Goal: Information Seeking & Learning: Find specific fact

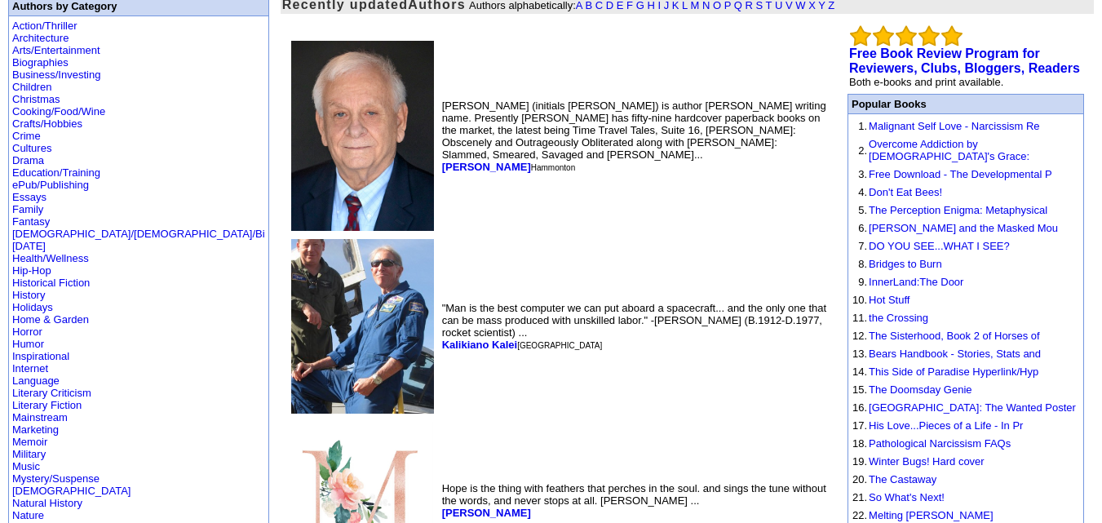
scroll to position [147, 0]
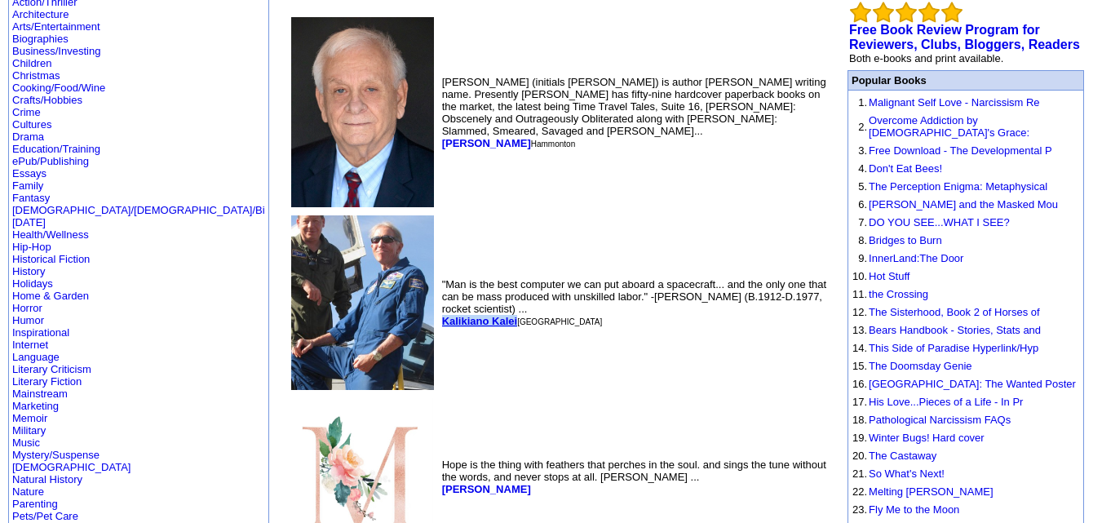
drag, startPoint x: 387, startPoint y: 302, endPoint x: 312, endPoint y: 303, distance: 75.8
click at [442, 315] on font "Kalikiano Kalei Sacramento" at bounding box center [522, 321] width 161 height 12
copy b "Kalikiano Kalei"
click at [488, 395] on td "Hope is the thing with feathers that perches in the soul. and sings the tune wi…" at bounding box center [634, 477] width 391 height 164
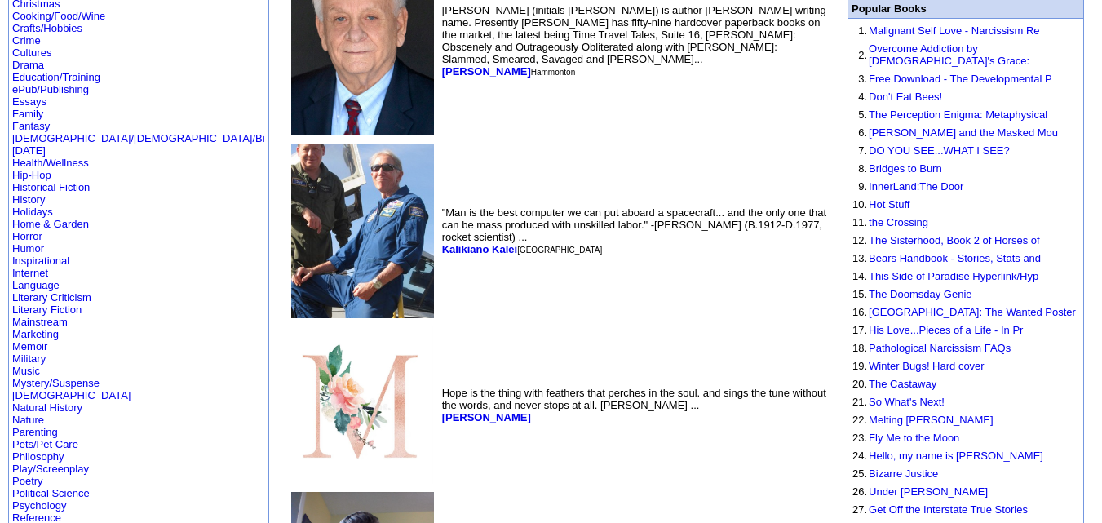
scroll to position [220, 0]
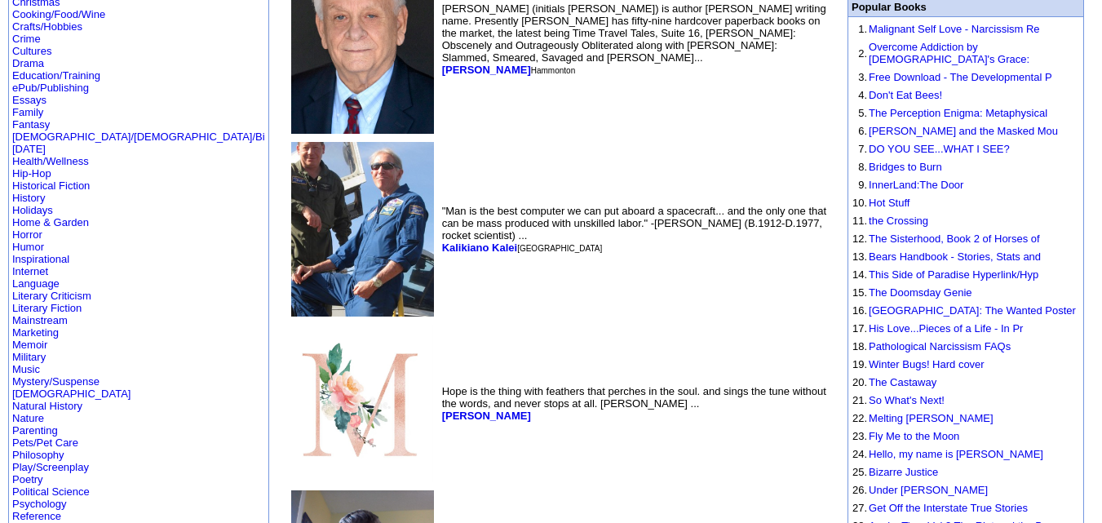
drag, startPoint x: 419, startPoint y: 408, endPoint x: 312, endPoint y: 418, distance: 108.1
click at [439, 418] on td "Hope is the thing with feathers that perches in the soul. and sings the tune wi…" at bounding box center [634, 403] width 391 height 164
copy b "[PERSON_NAME]"
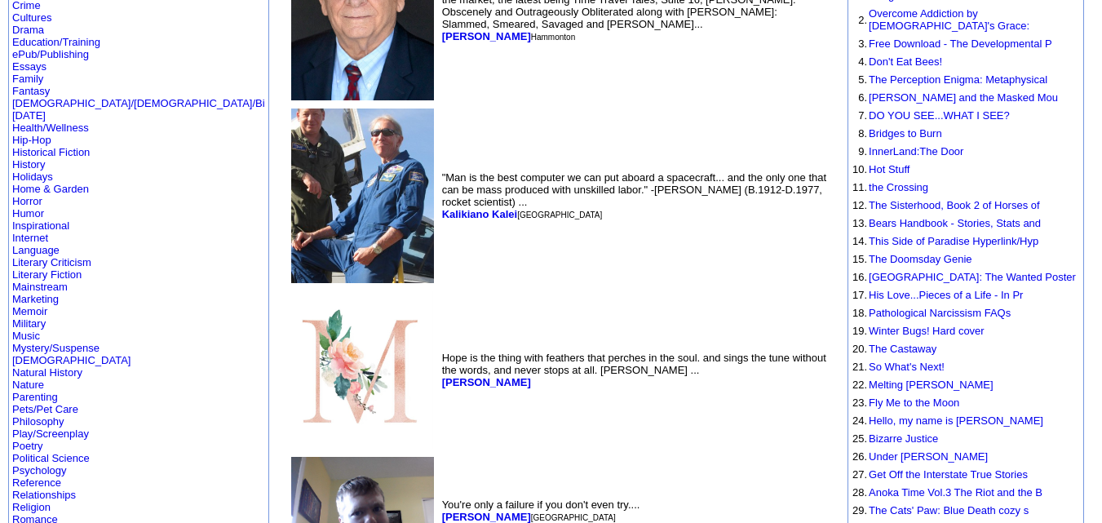
scroll to position [262, 0]
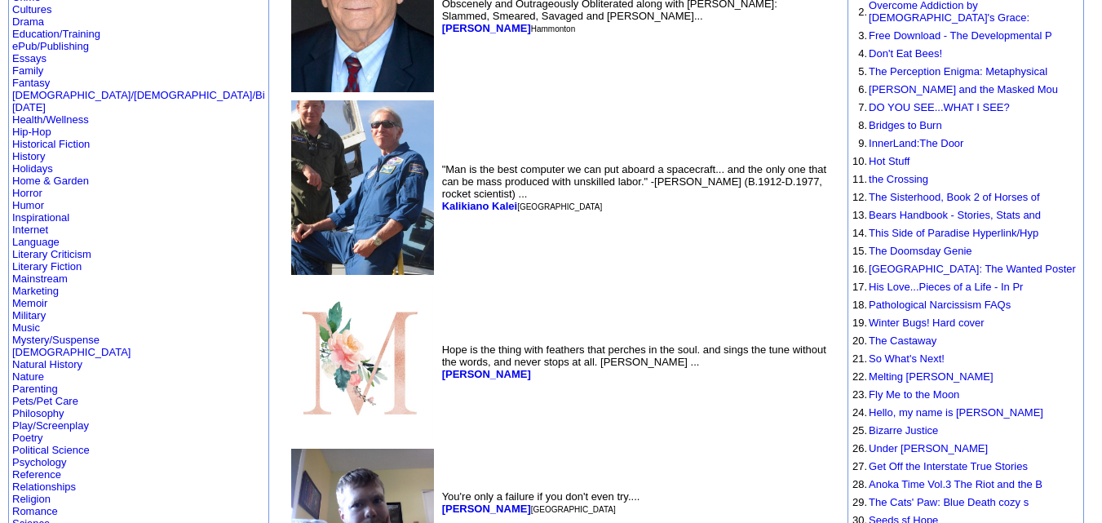
click at [507, 214] on td ""Man is the best computer we can put aboard a spacecraft... and the only one th…" at bounding box center [634, 187] width 391 height 181
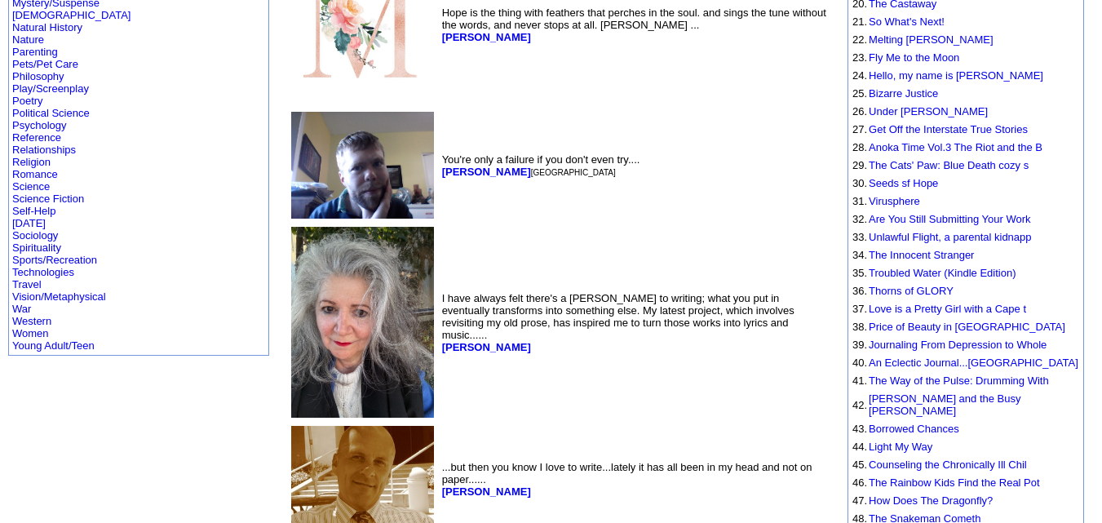
scroll to position [598, 0]
drag, startPoint x: 390, startPoint y: 160, endPoint x: 312, endPoint y: 170, distance: 78.9
click at [439, 170] on td "You're only a failure if you don't even try.... [PERSON_NAME] Ottawa" at bounding box center [634, 165] width 391 height 113
click at [449, 349] on td "I have always felt there's a [PERSON_NAME] to writing; what you put in eventual…" at bounding box center [634, 322] width 391 height 197
drag, startPoint x: 393, startPoint y: 157, endPoint x: 308, endPoint y: 167, distance: 85.4
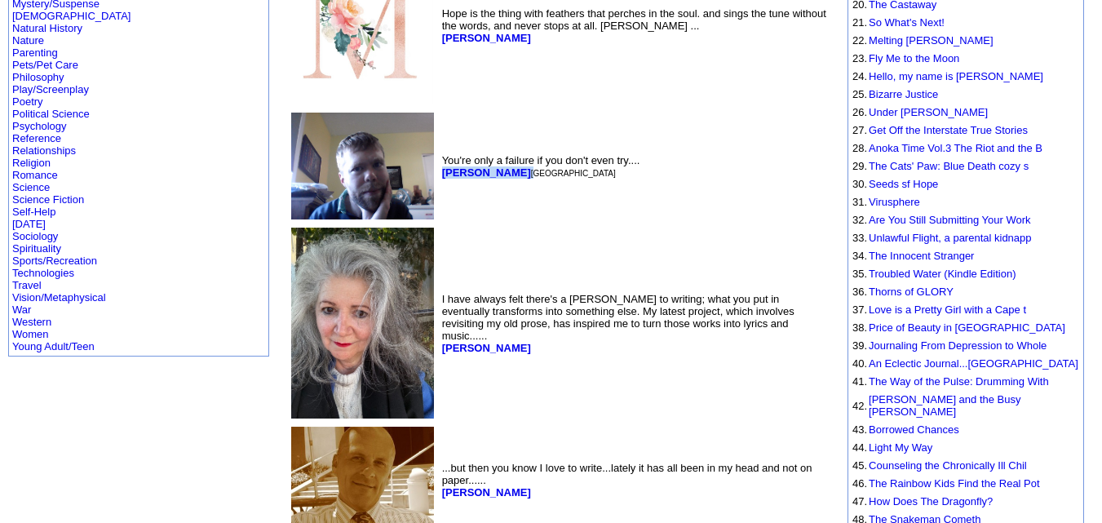
click at [439, 167] on td "You're only a failure if you don't even try.... [PERSON_NAME] Ottawa" at bounding box center [634, 165] width 391 height 113
copy font "[PERSON_NAME]"
